Goal: Transaction & Acquisition: Obtain resource

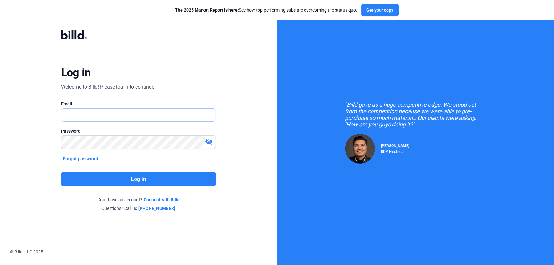
type input "[EMAIL_ADDRESS][DOMAIN_NAME]"
click at [112, 179] on button "Log in" at bounding box center [138, 179] width 155 height 14
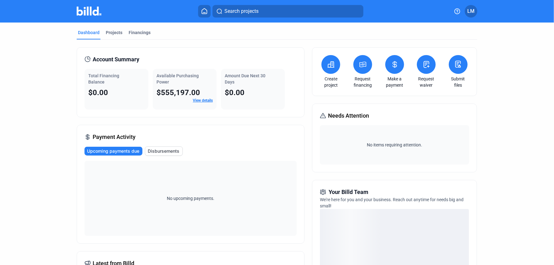
click at [361, 65] on icon at bounding box center [363, 65] width 8 height 8
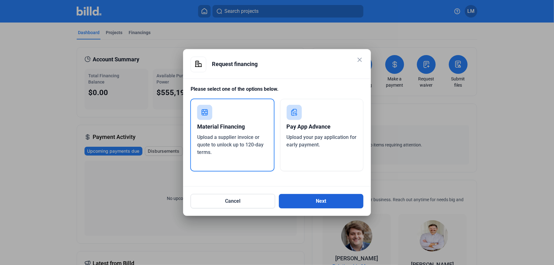
click at [314, 201] on button "Next" at bounding box center [321, 201] width 85 height 14
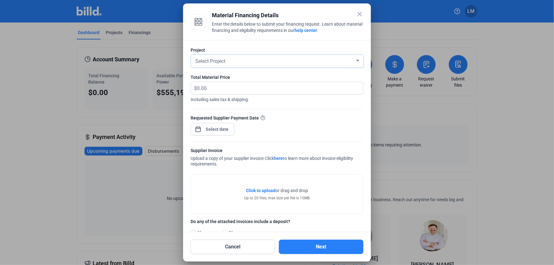
click at [355, 59] on div at bounding box center [358, 60] width 6 height 5
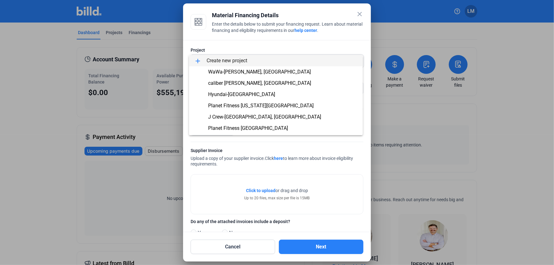
click at [499, 178] on div at bounding box center [277, 132] width 554 height 265
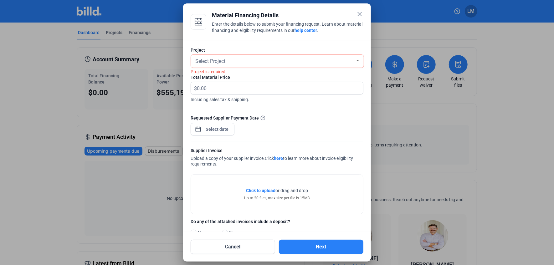
click at [361, 13] on mat-icon "close" at bounding box center [360, 14] width 8 height 8
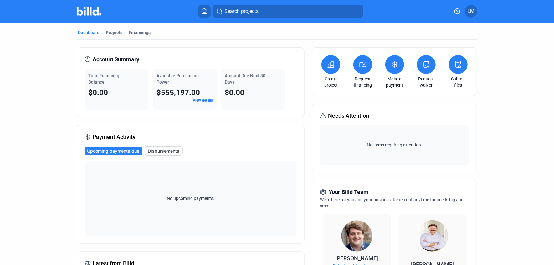
click at [328, 65] on icon at bounding box center [331, 65] width 6 height 6
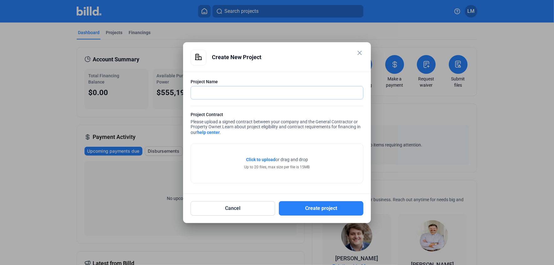
click at [234, 91] on input "text" at bounding box center [277, 92] width 172 height 13
type input "Ulta-[GEOGRAPHIC_DATA], [GEOGRAPHIC_DATA]"
click at [259, 159] on span "Click to upload" at bounding box center [260, 159] width 29 height 5
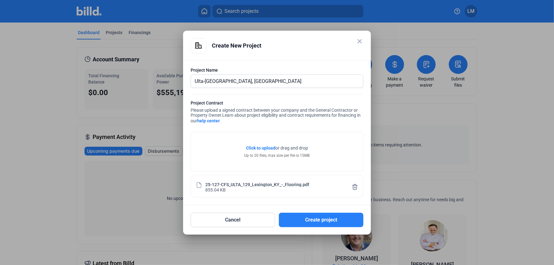
click at [260, 148] on span "Click to upload" at bounding box center [260, 148] width 29 height 5
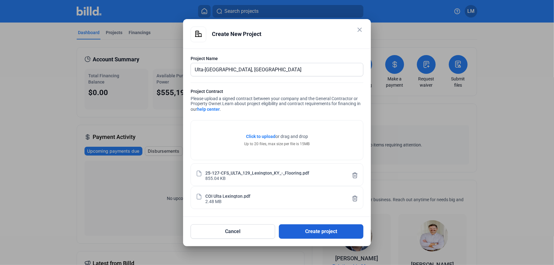
click at [324, 231] on button "Create project" at bounding box center [321, 232] width 85 height 14
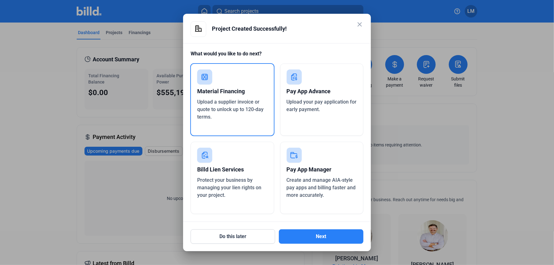
click at [213, 85] on div "Material Financing" at bounding box center [232, 92] width 70 height 14
click at [316, 237] on button "Next" at bounding box center [321, 237] width 85 height 14
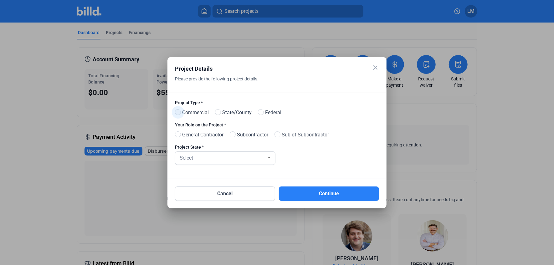
click at [177, 112] on span at bounding box center [178, 112] width 6 height 6
click at [177, 112] on input "Commercial" at bounding box center [177, 112] width 5 height 5
radio input "true"
click at [236, 135] on span at bounding box center [233, 135] width 6 height 6
click at [235, 135] on input "Subcontractor" at bounding box center [232, 135] width 5 height 5
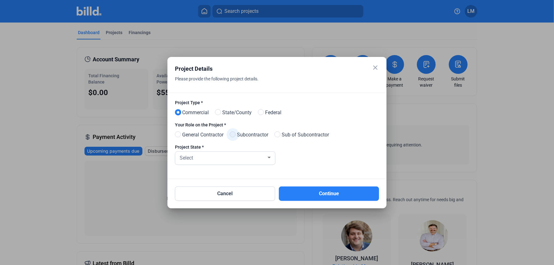
radio input "true"
click at [269, 158] on div at bounding box center [269, 158] width 3 height 2
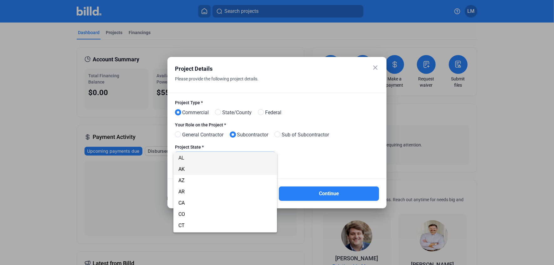
scroll to position [125, 0]
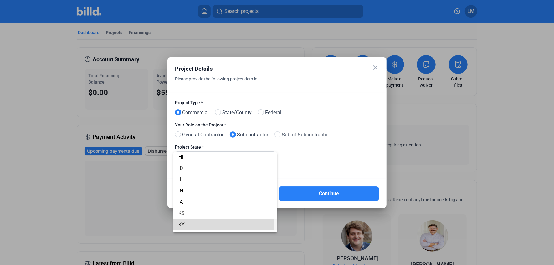
click at [196, 222] on span "KY" at bounding box center [226, 224] width 94 height 11
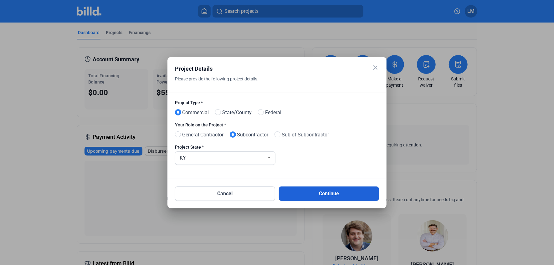
click at [324, 193] on button "Continue" at bounding box center [329, 194] width 100 height 14
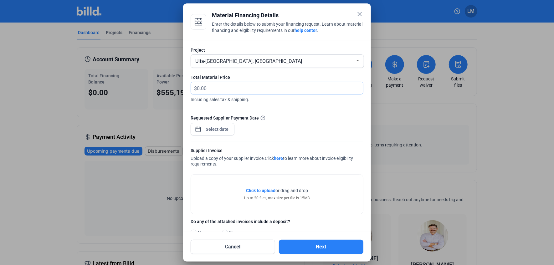
click at [234, 86] on input "text" at bounding box center [276, 88] width 159 height 12
type input "2,537.44"
click at [221, 130] on div "close Material Financing Details Enter the details below to submit your financi…" at bounding box center [277, 132] width 554 height 265
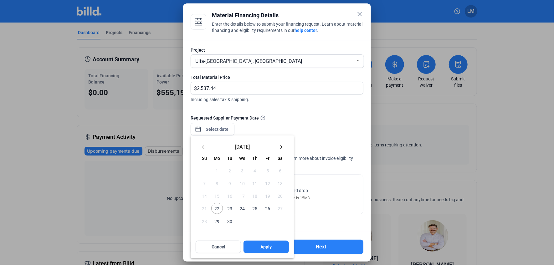
drag, startPoint x: 216, startPoint y: 209, endPoint x: 234, endPoint y: 227, distance: 25.5
click at [216, 209] on span "22" at bounding box center [216, 208] width 11 height 11
click at [264, 248] on span "Apply" at bounding box center [266, 247] width 11 height 6
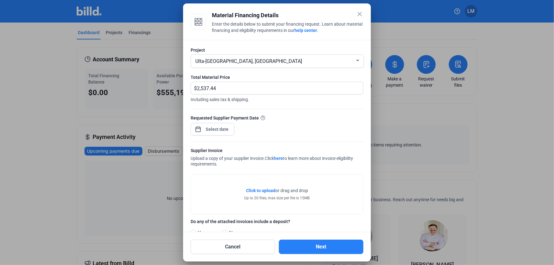
click at [257, 192] on span "Click to upload" at bounding box center [260, 190] width 29 height 5
